Goal: Information Seeking & Learning: Learn about a topic

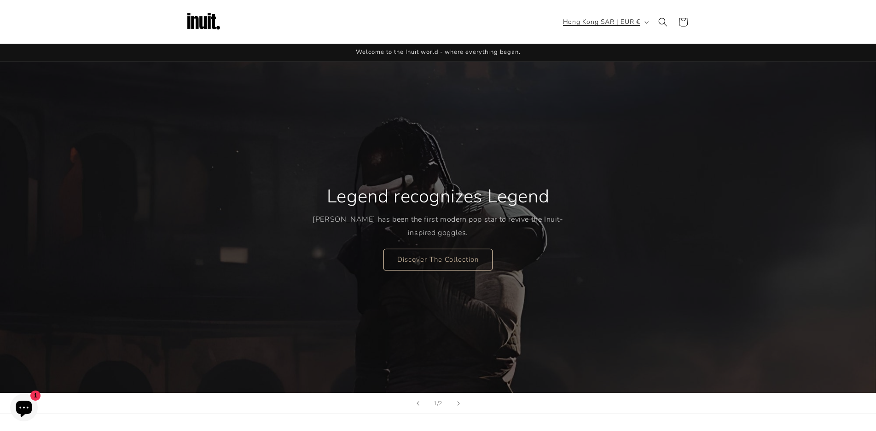
click at [645, 21] on button "Hong Kong SAR | EUR €" at bounding box center [604, 21] width 95 height 17
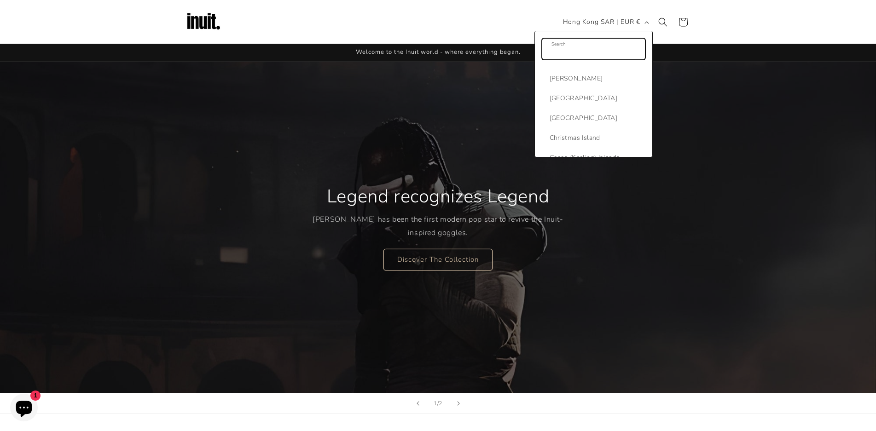
scroll to position [851, 0]
click at [561, 114] on span "[GEOGRAPHIC_DATA]" at bounding box center [596, 111] width 93 height 12
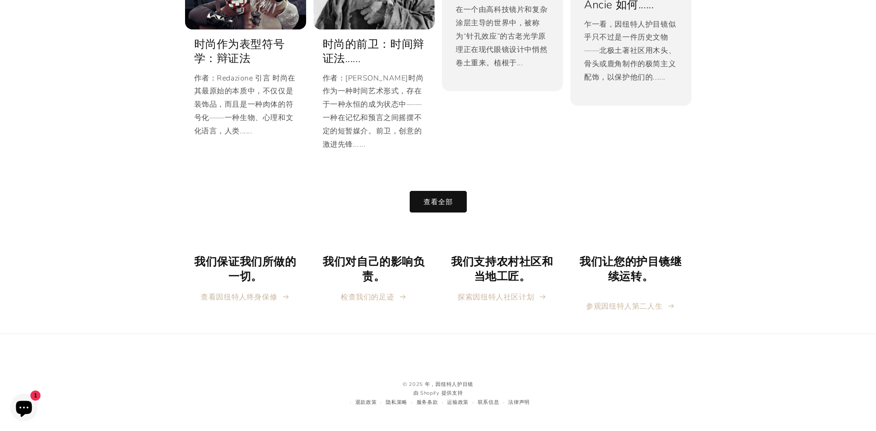
scroll to position [1848, 0]
click at [506, 294] on font "探索因纽特人社区计划" at bounding box center [496, 297] width 76 height 10
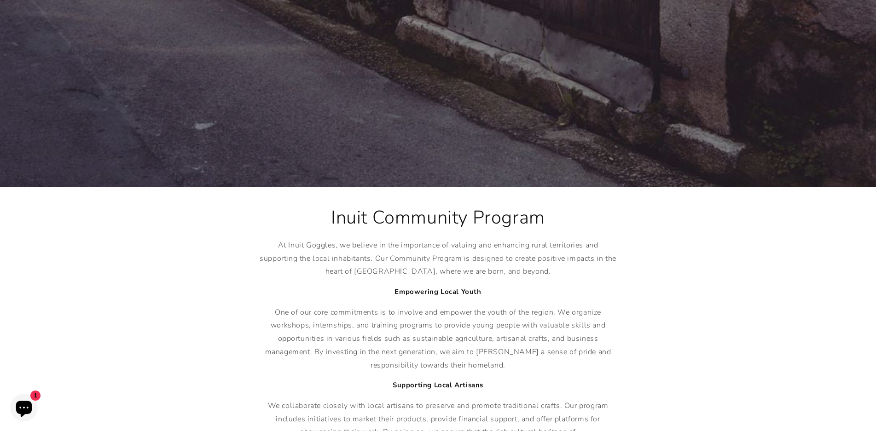
scroll to position [970, 0]
